Goal: Task Accomplishment & Management: Complete application form

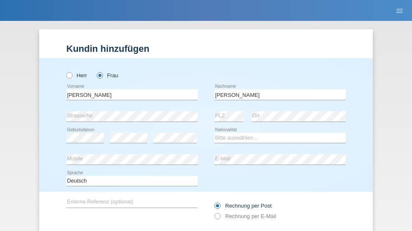
type input "[PERSON_NAME]"
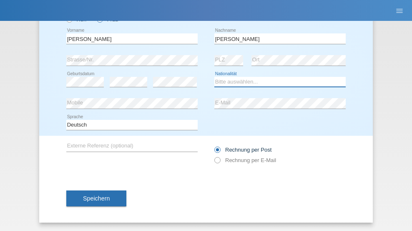
select select "CH"
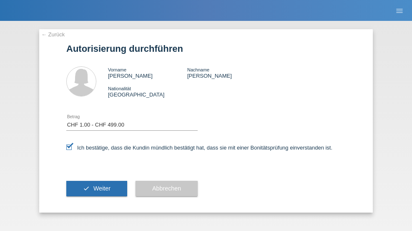
select select "1"
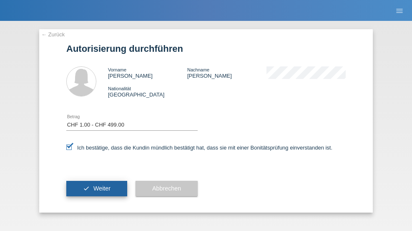
click at [97, 188] on span "Weiter" at bounding box center [101, 188] width 17 height 7
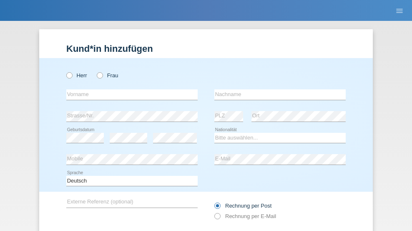
radio input "true"
click at [129, 89] on input "text" at bounding box center [131, 94] width 131 height 10
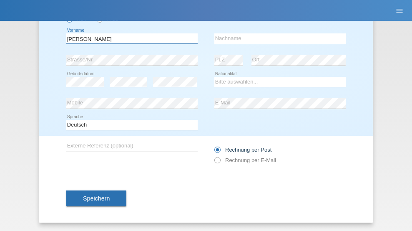
type input "[PERSON_NAME]"
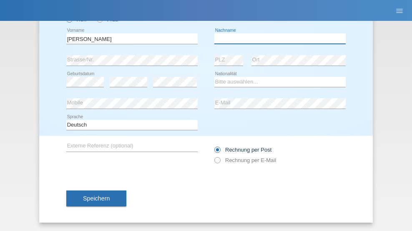
click at [277, 38] on input "text" at bounding box center [279, 38] width 131 height 10
type input "Amaral"
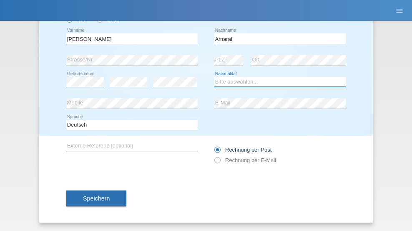
select select "PT"
select select "C"
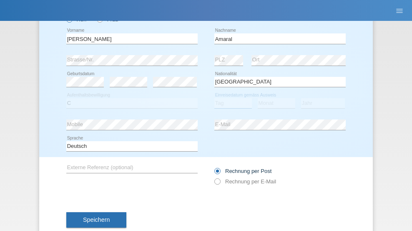
select select "06"
select select "07"
select select "2019"
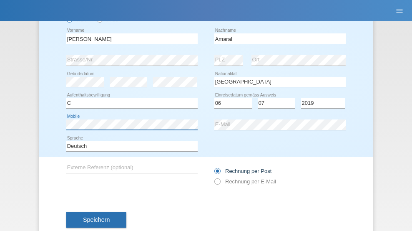
scroll to position [77, 0]
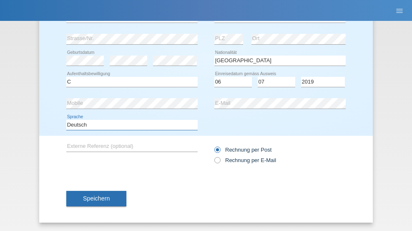
select select "en"
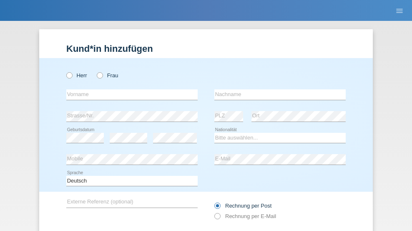
radio input "true"
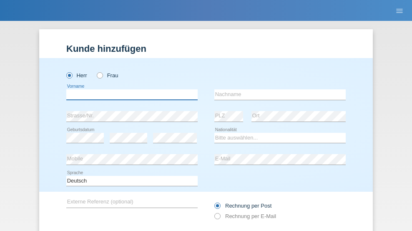
click at [129, 89] on input "text" at bounding box center [131, 94] width 131 height 10
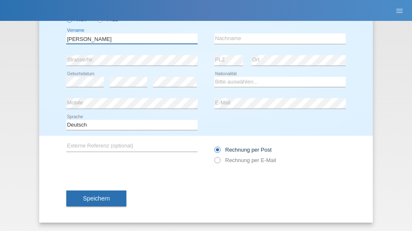
type input "tim"
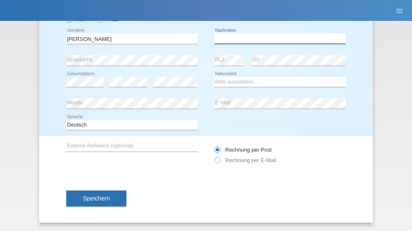
click at [277, 38] on input "text" at bounding box center [279, 38] width 131 height 10
type input "Krüger"
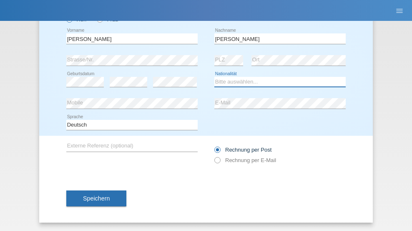
select select "DE"
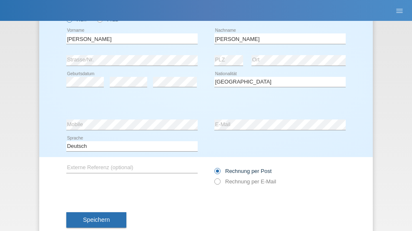
select select "C"
select select "05"
select select "04"
select select "2021"
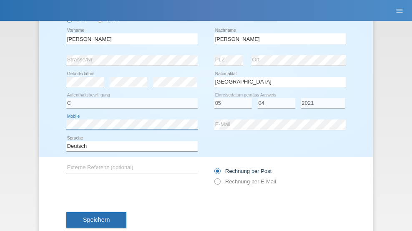
scroll to position [77, 0]
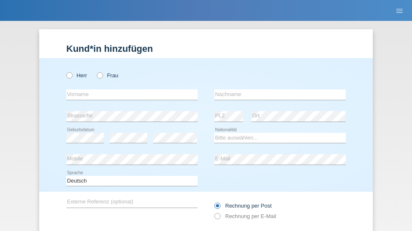
radio input "true"
click at [129, 89] on input "text" at bounding box center [131, 94] width 131 height 10
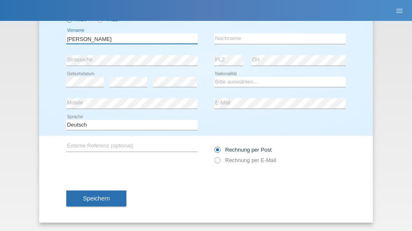
type input "[PERSON_NAME]"
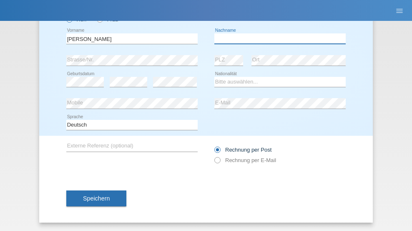
click at [277, 38] on input "text" at bounding box center [279, 38] width 131 height 10
type input "[DEMOGRAPHIC_DATA]"
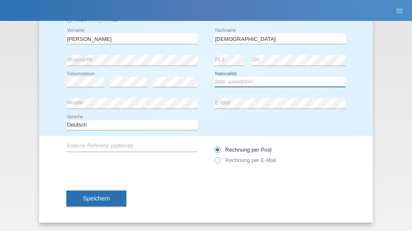
select select "CH"
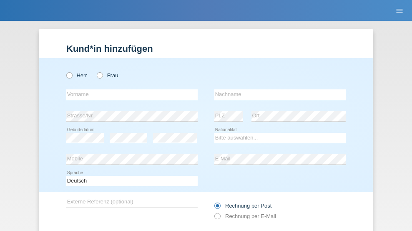
radio input "true"
click at [129, 89] on input "text" at bounding box center [131, 94] width 131 height 10
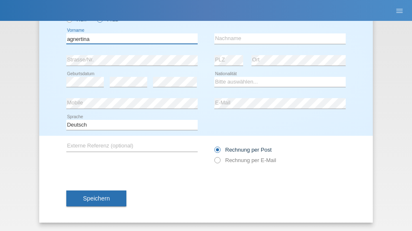
type input "agnertina"
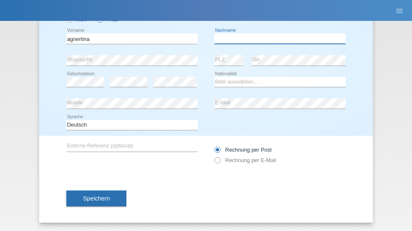
click at [277, 38] on input "text" at bounding box center [279, 38] width 131 height 10
type input "noshaj"
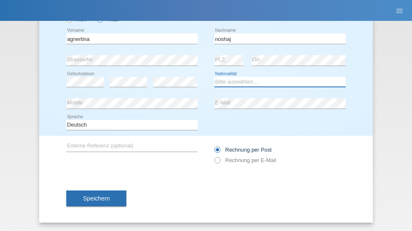
select select "NL"
select select "C"
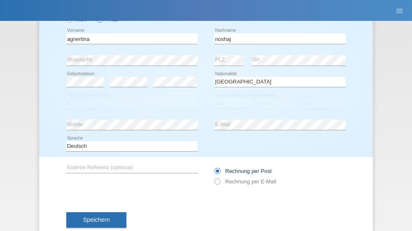
select select "01"
select select "08"
select select "2021"
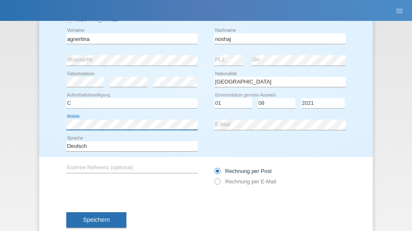
scroll to position [77, 0]
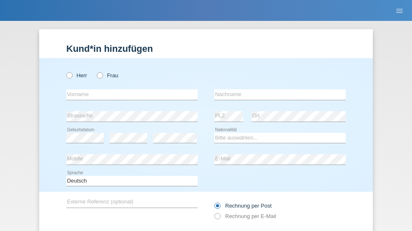
radio input "true"
click at [129, 89] on input "text" at bounding box center [131, 94] width 131 height 10
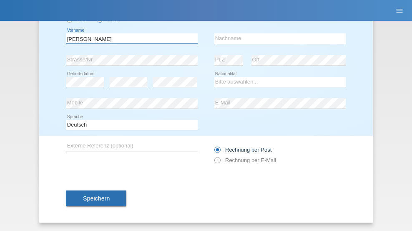
type input "Miguel"
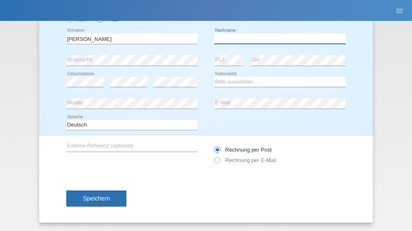
click at [277, 38] on input "text" at bounding box center [279, 38] width 131 height 10
type input "Pinzo"
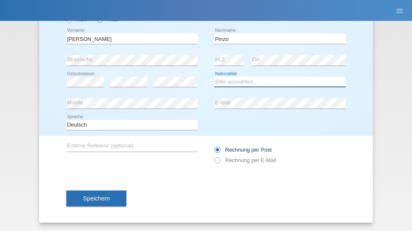
select select "CH"
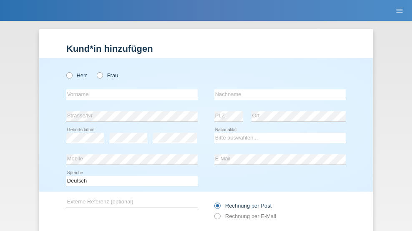
radio input "true"
click at [129, 89] on input "text" at bounding box center [131, 94] width 131 height 10
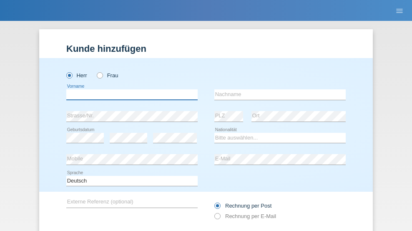
scroll to position [56, 0]
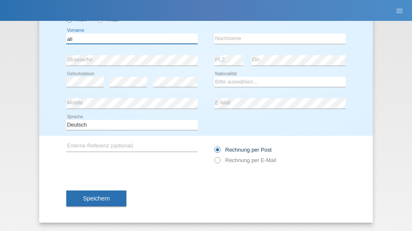
type input "ali"
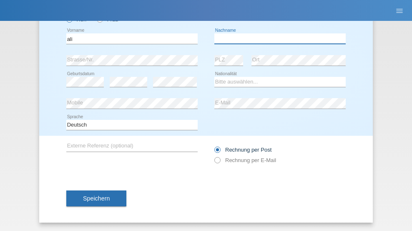
click at [277, 38] on input "text" at bounding box center [279, 38] width 131 height 10
type input "Amini"
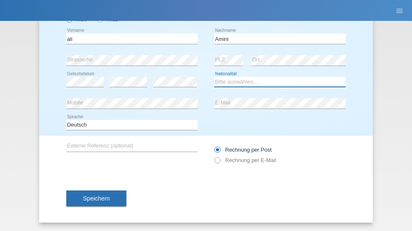
select select "AF"
select select "C"
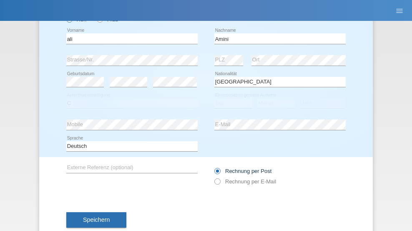
select select "18"
select select "08"
select select "2015"
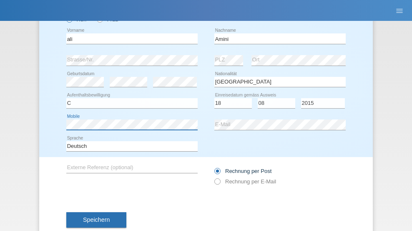
scroll to position [77, 0]
